Goal: Complete application form

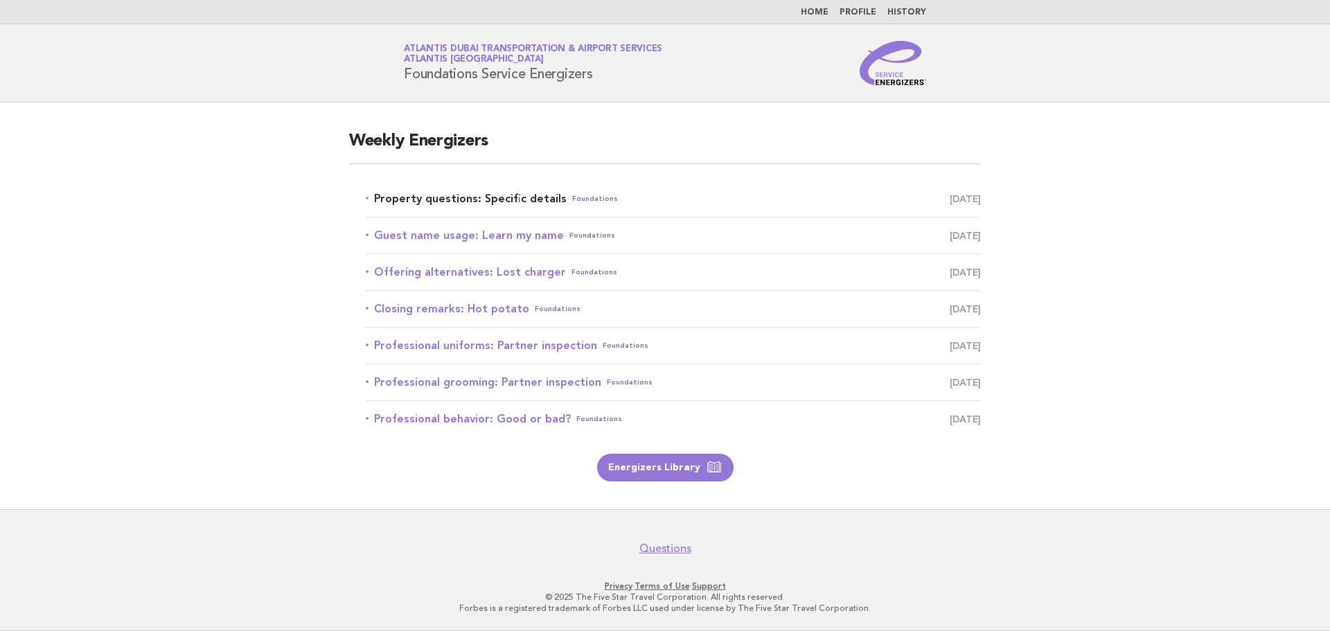
click at [874, 200] on link "Property questions: Specific details Foundations September 27" at bounding box center [673, 198] width 615 height 19
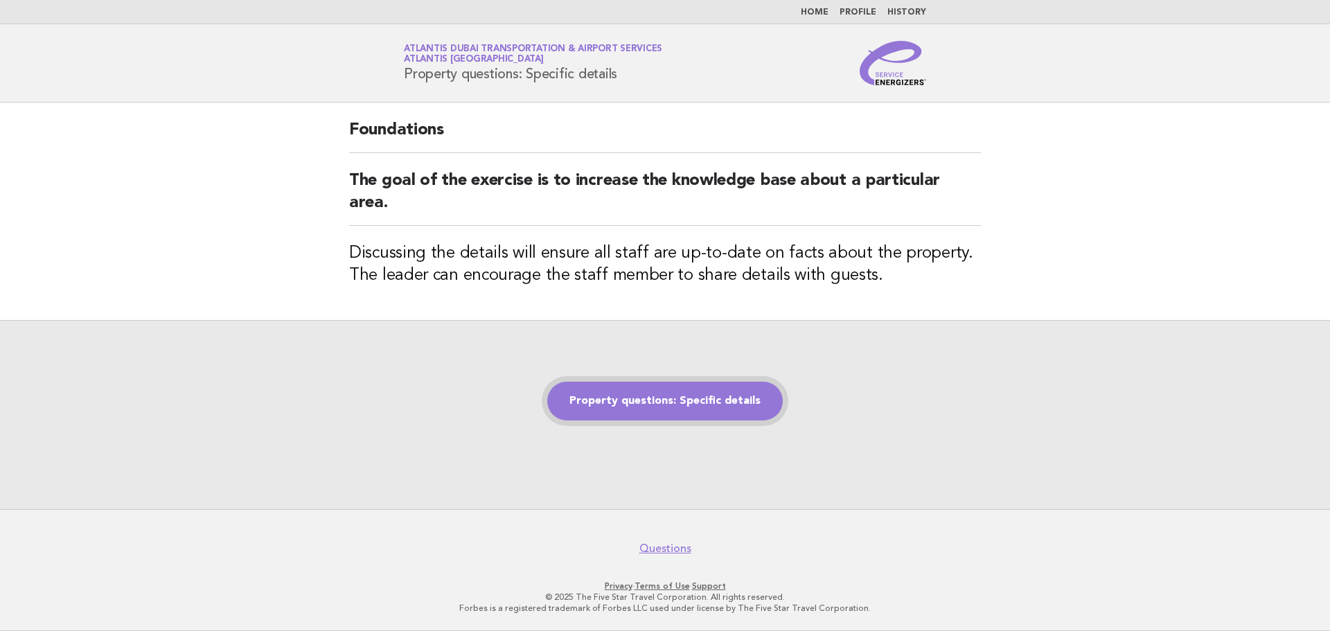
click at [694, 396] on link "Property questions: Specific details" at bounding box center [665, 401] width 236 height 39
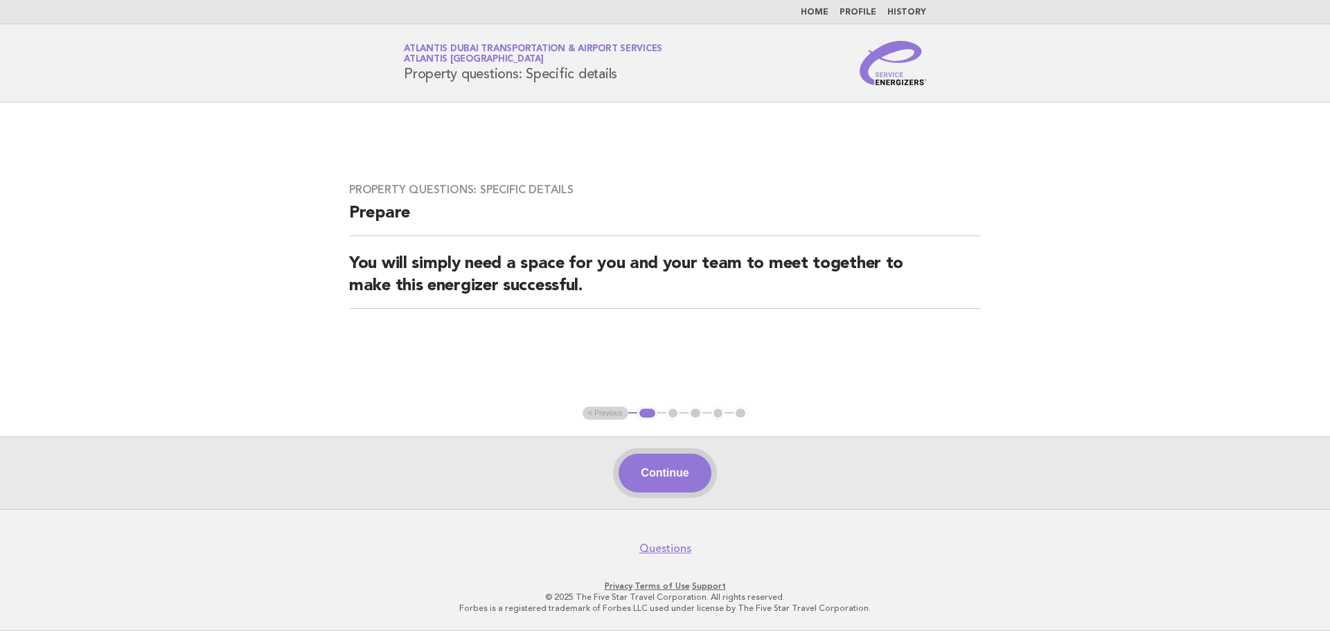
click at [655, 465] on button "Continue" at bounding box center [665, 473] width 92 height 39
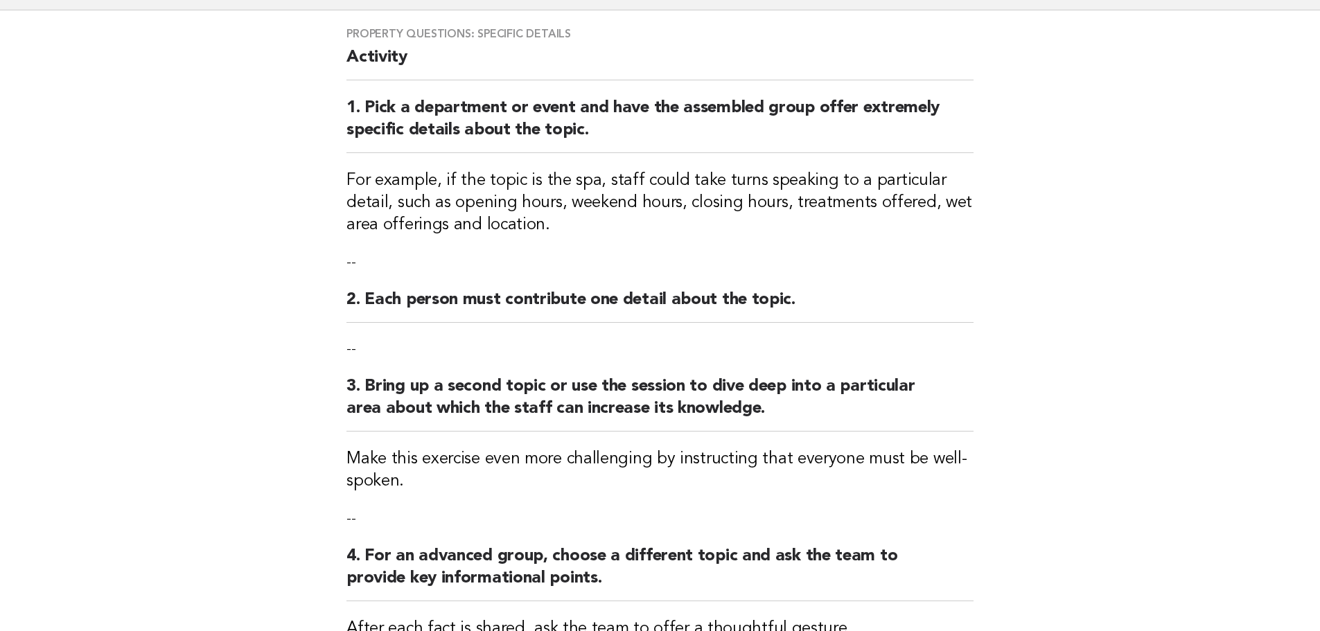
scroll to position [185, 0]
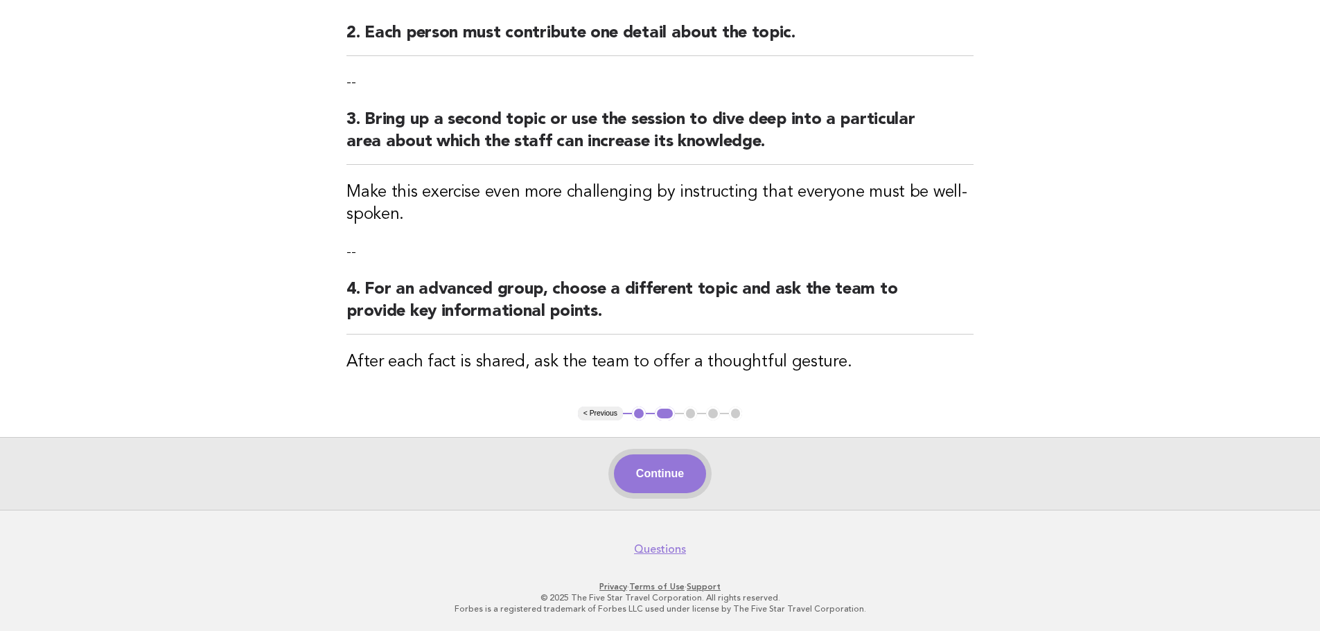
click at [642, 468] on button "Continue" at bounding box center [660, 474] width 92 height 39
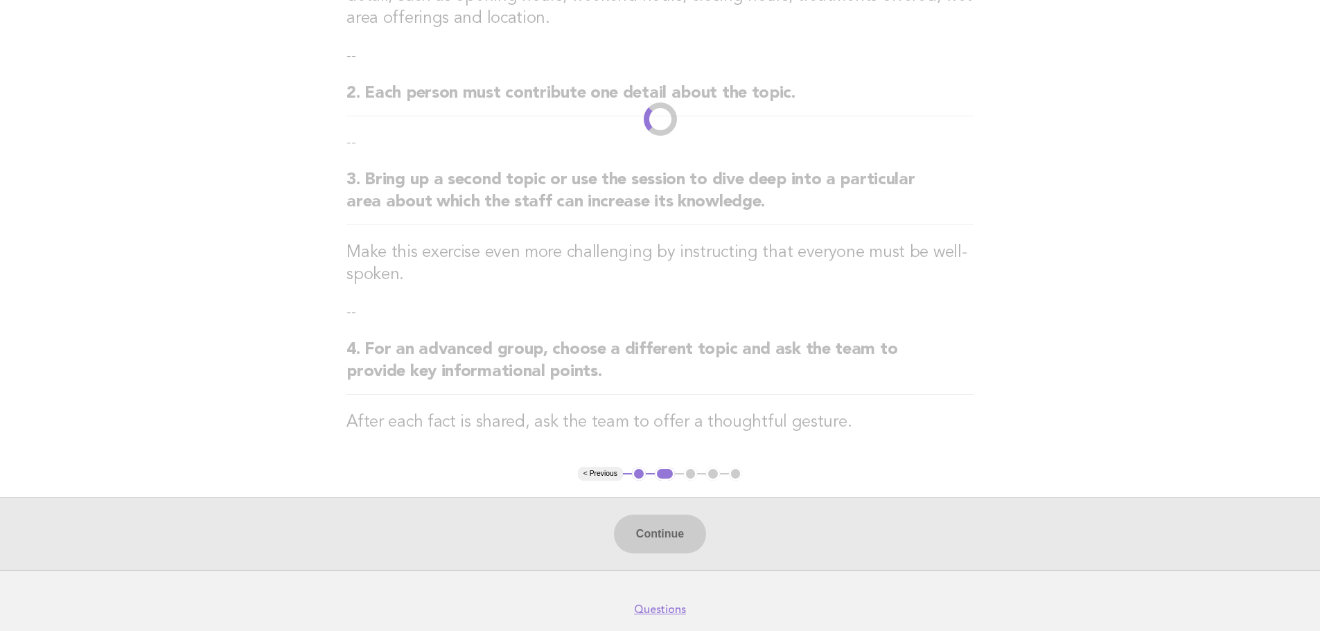
scroll to position [359, 0]
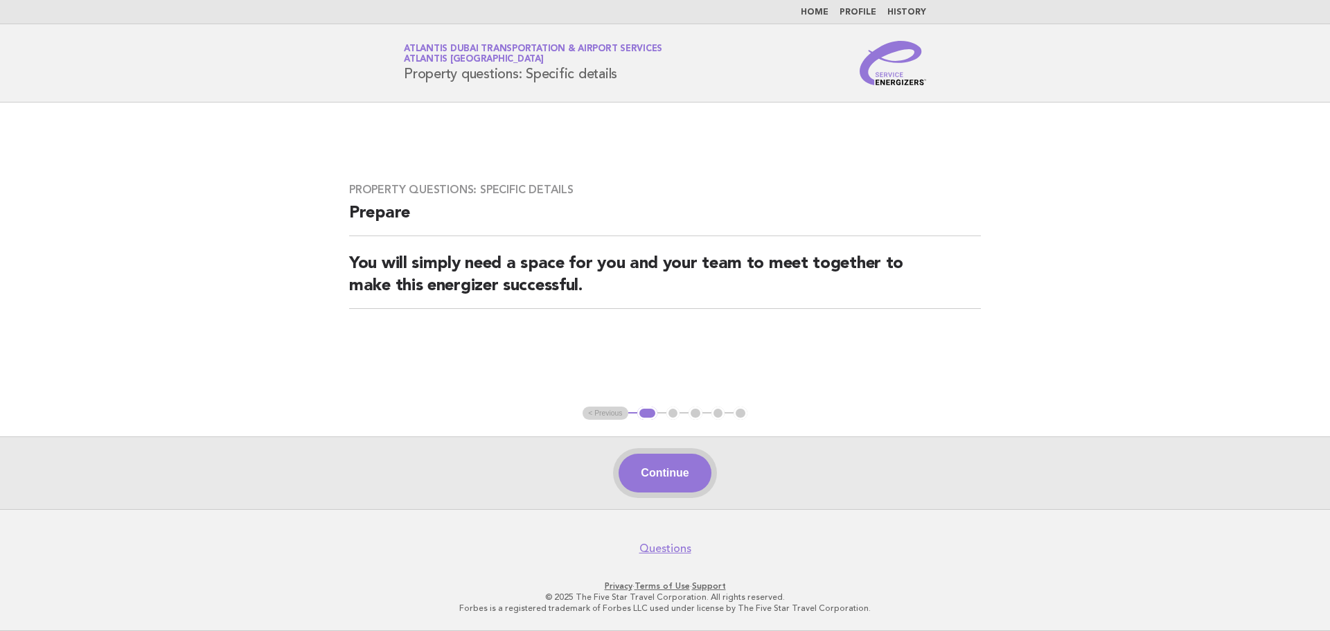
click at [645, 470] on button "Continue" at bounding box center [665, 473] width 92 height 39
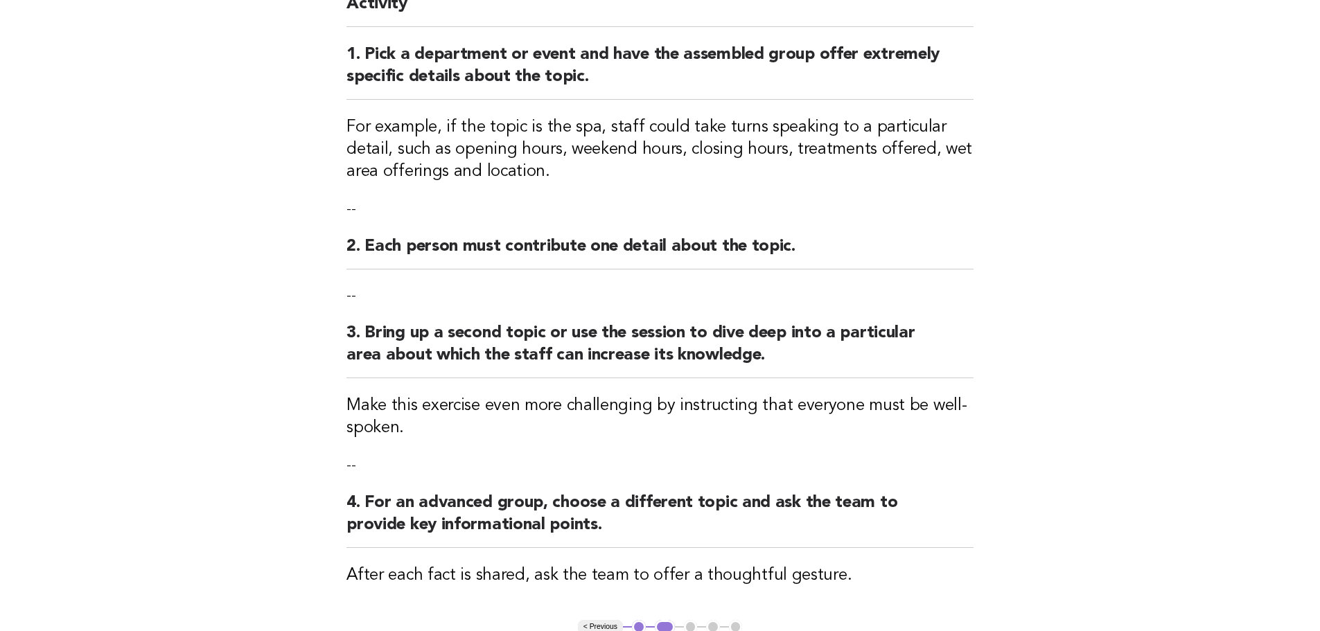
scroll to position [359, 0]
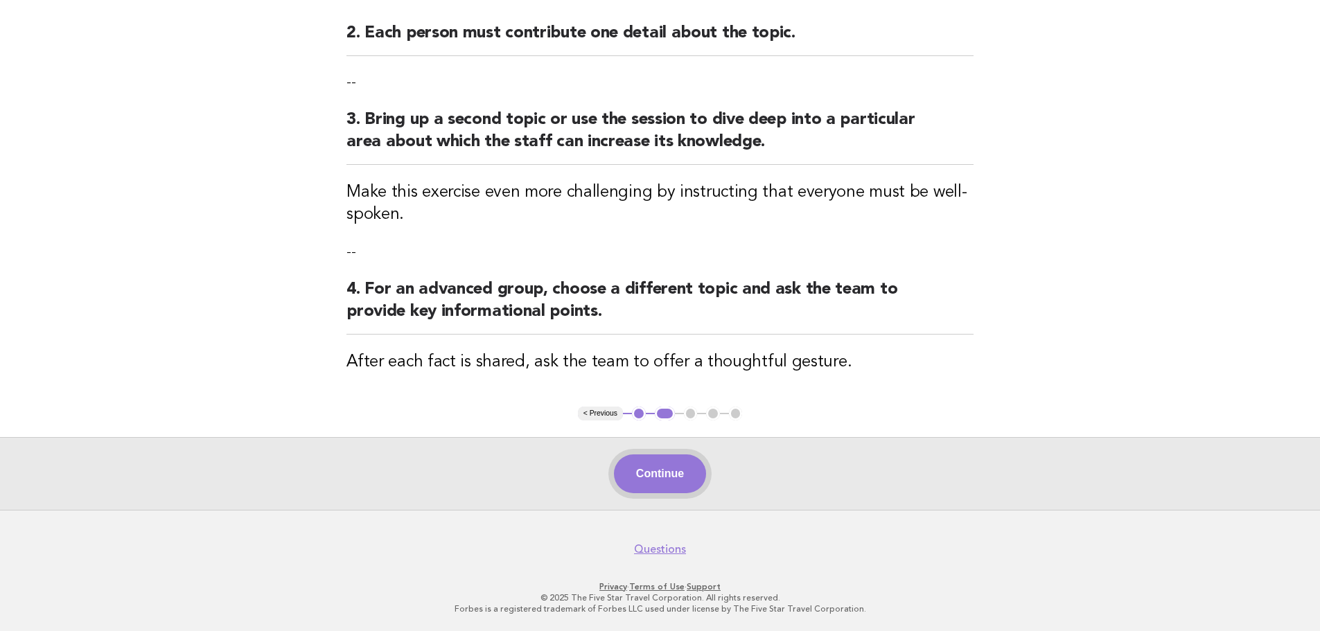
click at [634, 473] on button "Continue" at bounding box center [660, 474] width 92 height 39
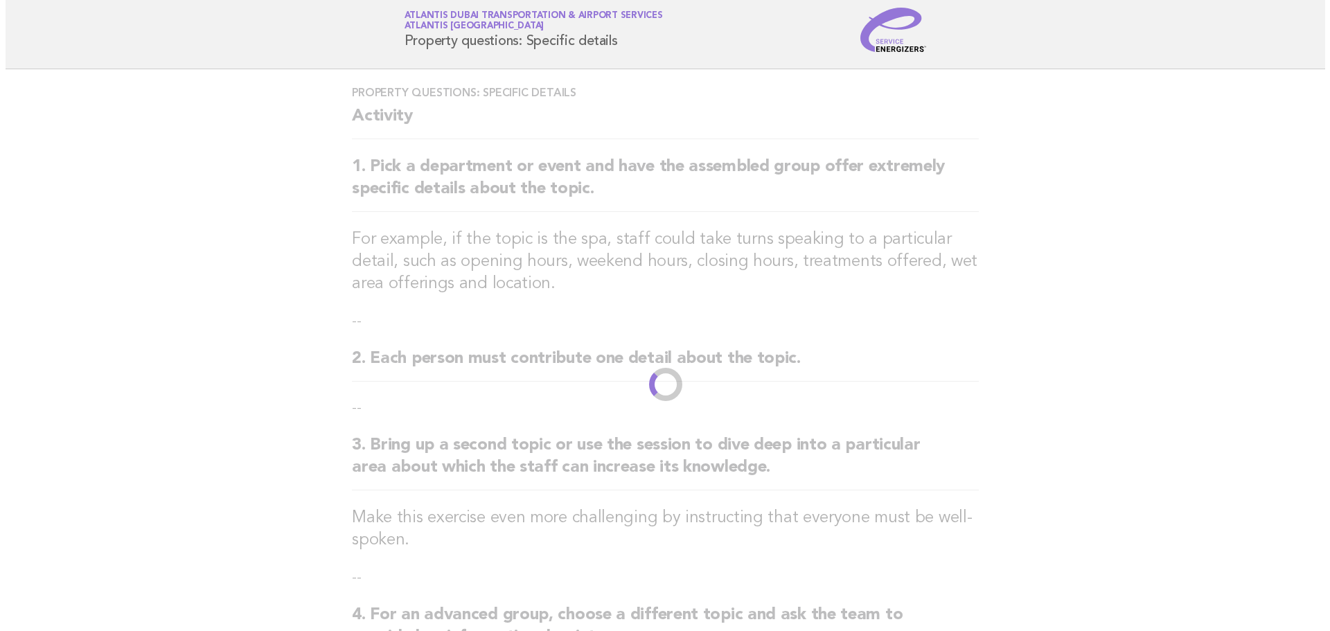
scroll to position [0, 0]
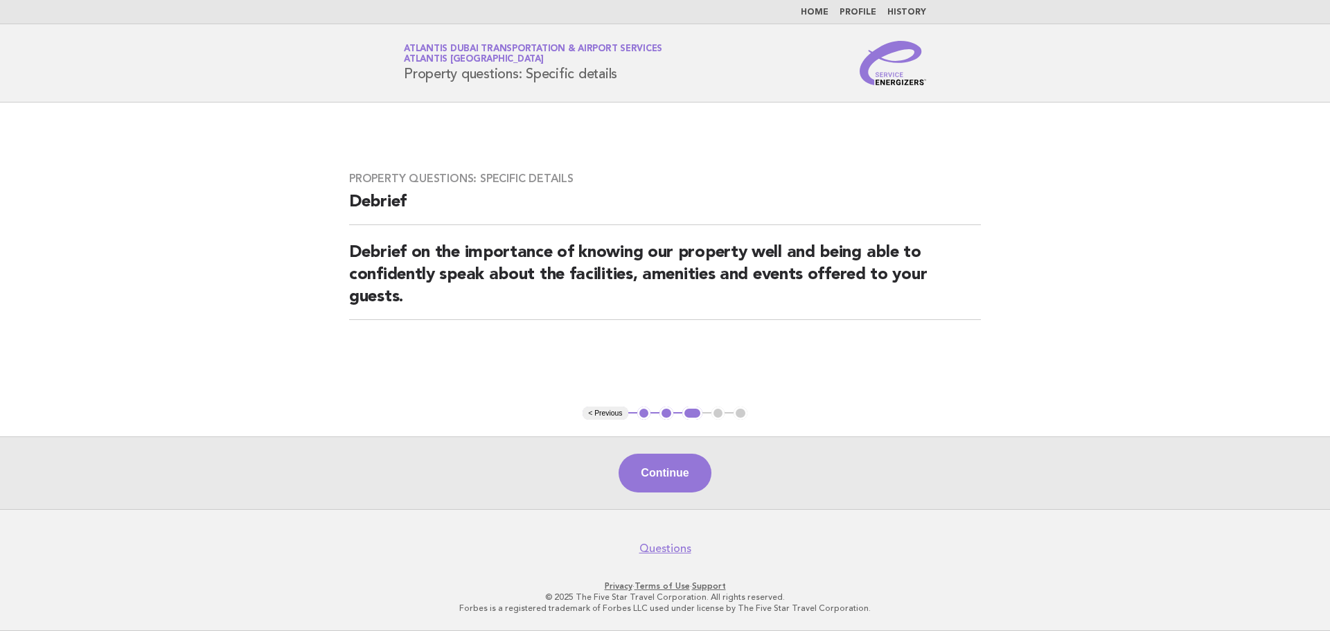
click at [634, 473] on button "Continue" at bounding box center [665, 473] width 92 height 39
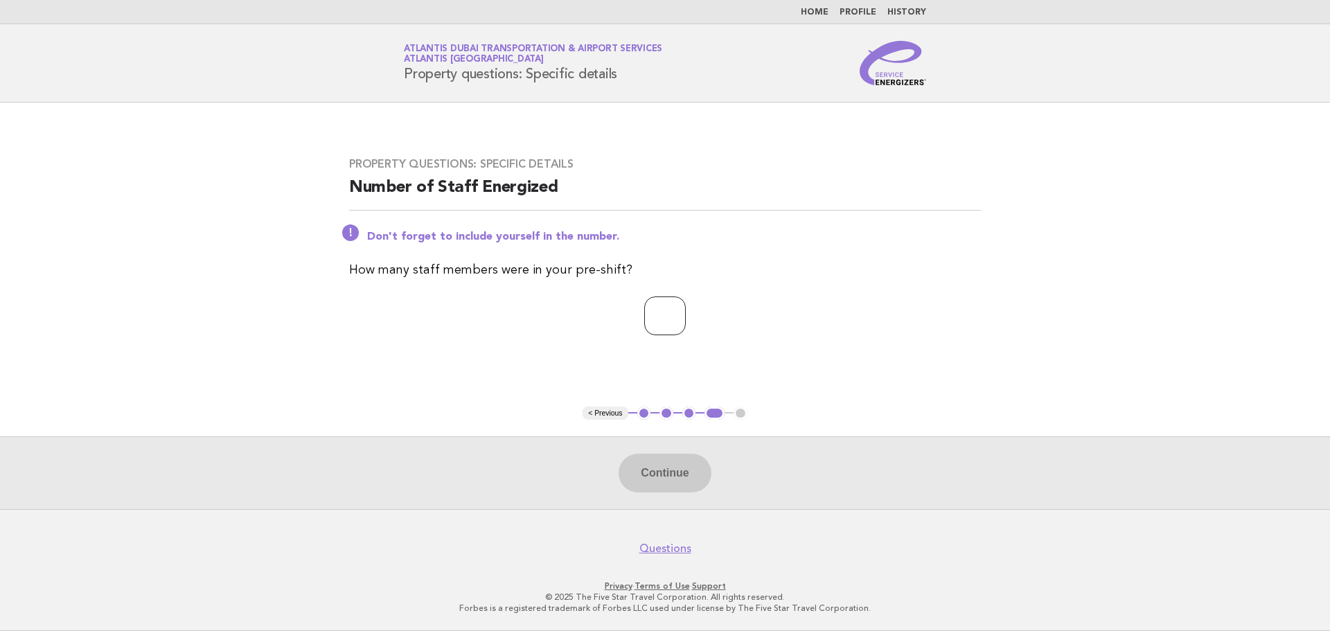
click at [657, 304] on input "number" at bounding box center [665, 316] width 42 height 39
type input "*"
click at [648, 475] on button "Continue" at bounding box center [665, 473] width 92 height 39
